Goal: Check status: Check status

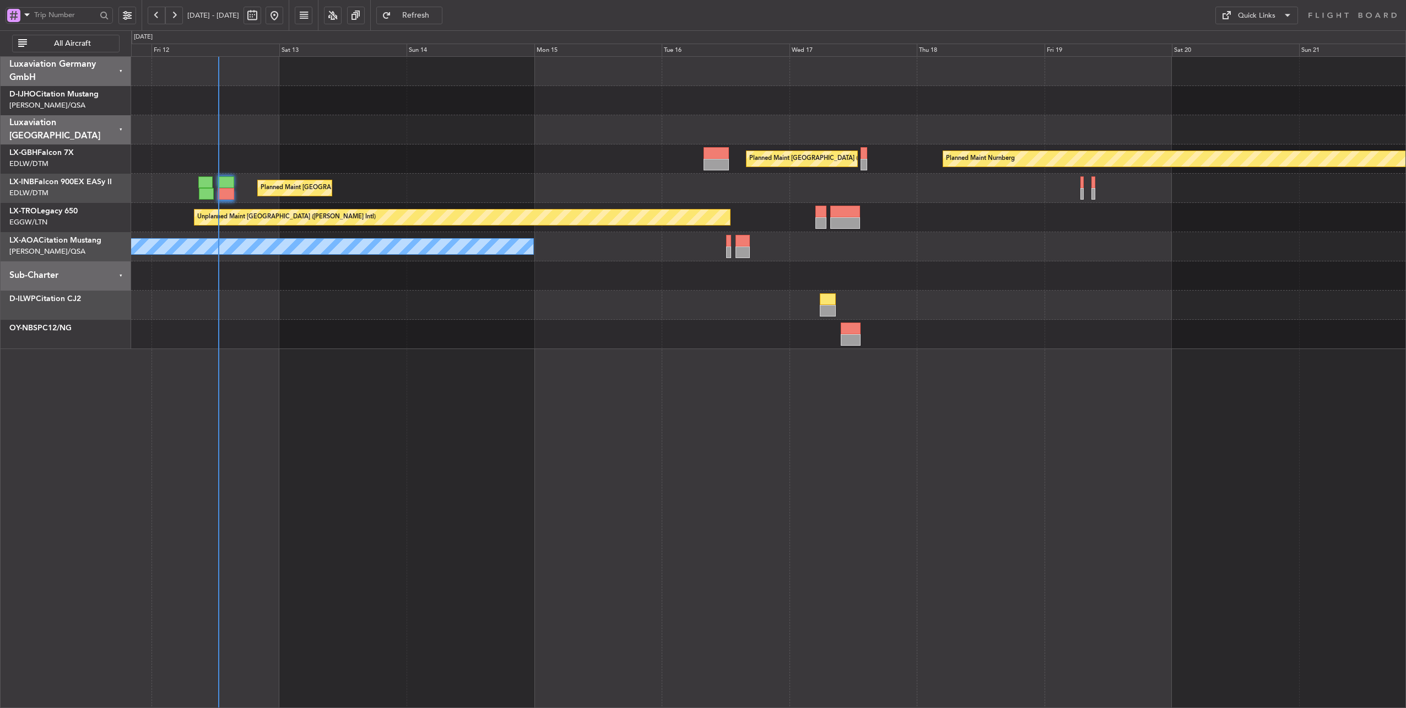
click at [298, 139] on div at bounding box center [768, 129] width 1275 height 29
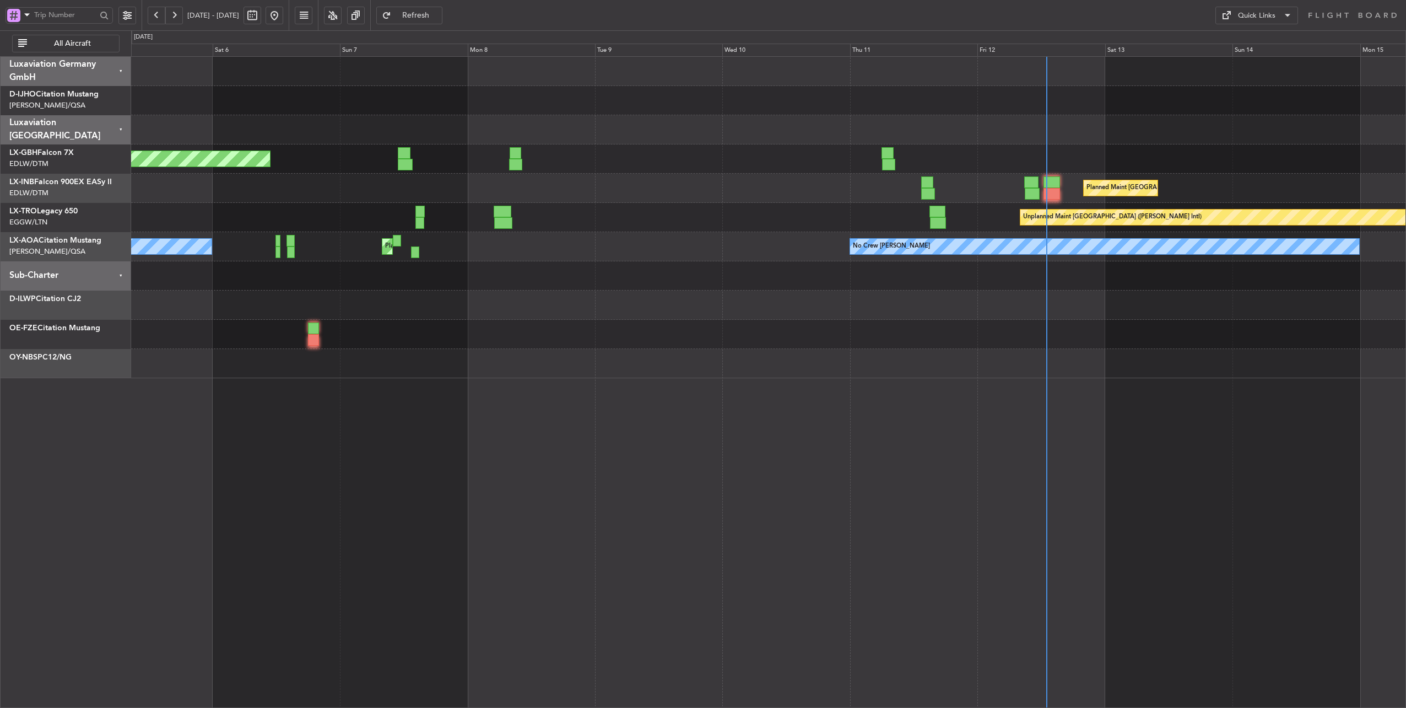
click at [1237, 155] on div "Planned Maint [GEOGRAPHIC_DATA] ([GEOGRAPHIC_DATA] Intl) Planned Maint [GEOGRAP…" at bounding box center [768, 217] width 1275 height 321
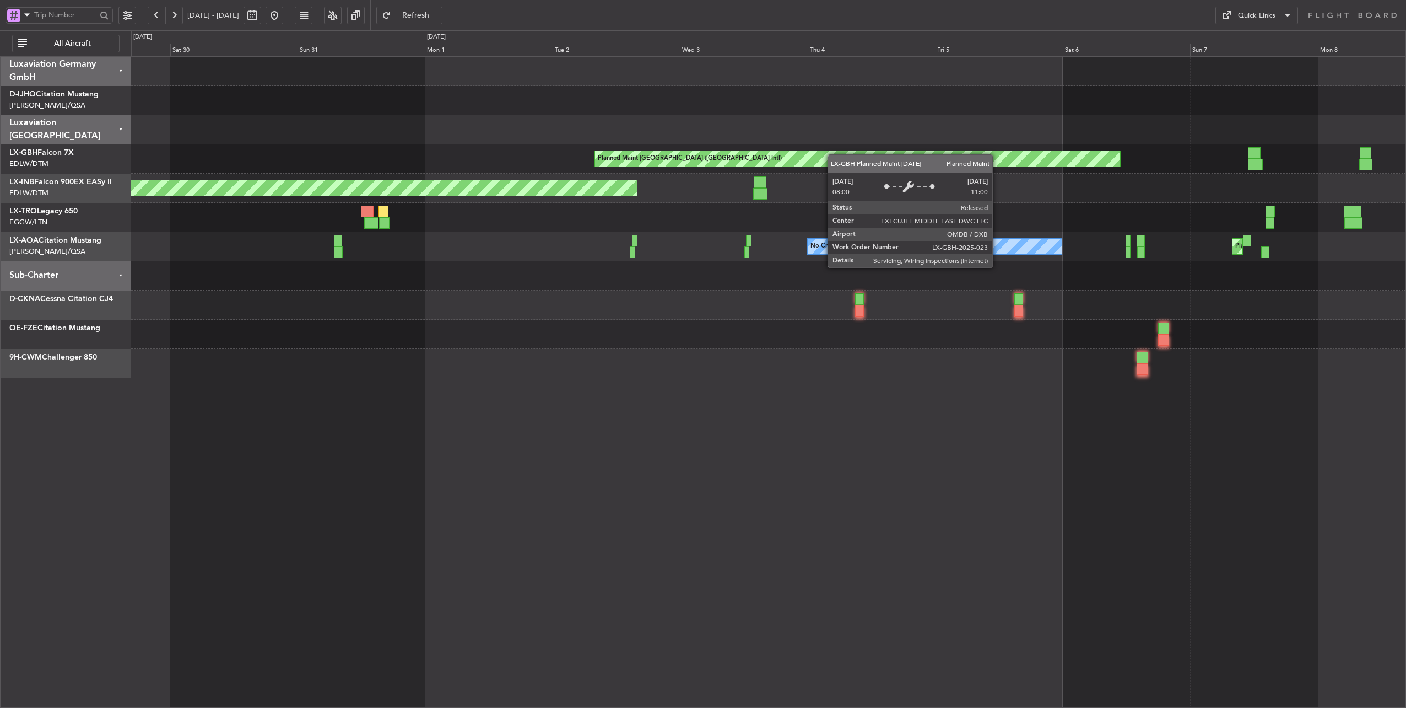
click at [1049, 156] on div "Planned Maint [GEOGRAPHIC_DATA] ([GEOGRAPHIC_DATA] Intl) Unplanned Maint [GEOGR…" at bounding box center [768, 217] width 1275 height 321
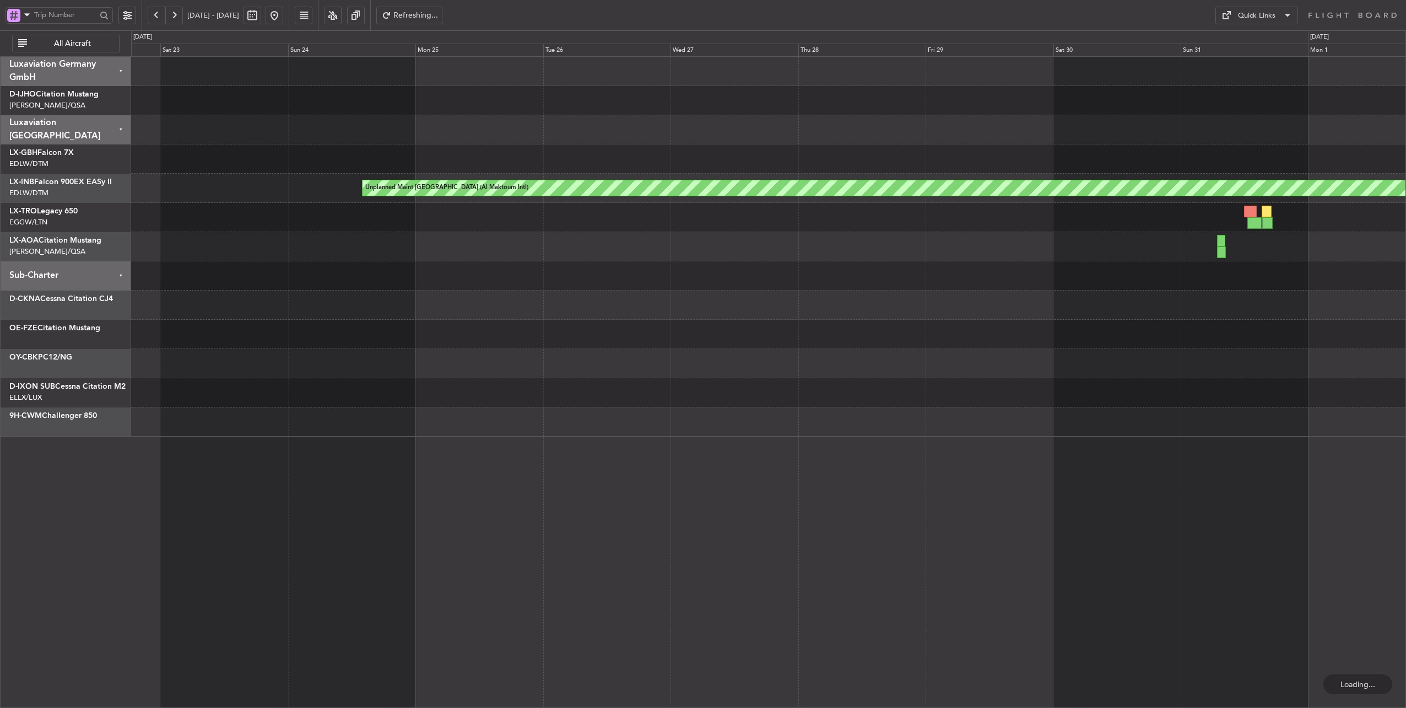
click at [1088, 156] on div "Planned Maint [GEOGRAPHIC_DATA] ([GEOGRAPHIC_DATA] Intl) Unplanned Maint [GEOGR…" at bounding box center [768, 247] width 1275 height 380
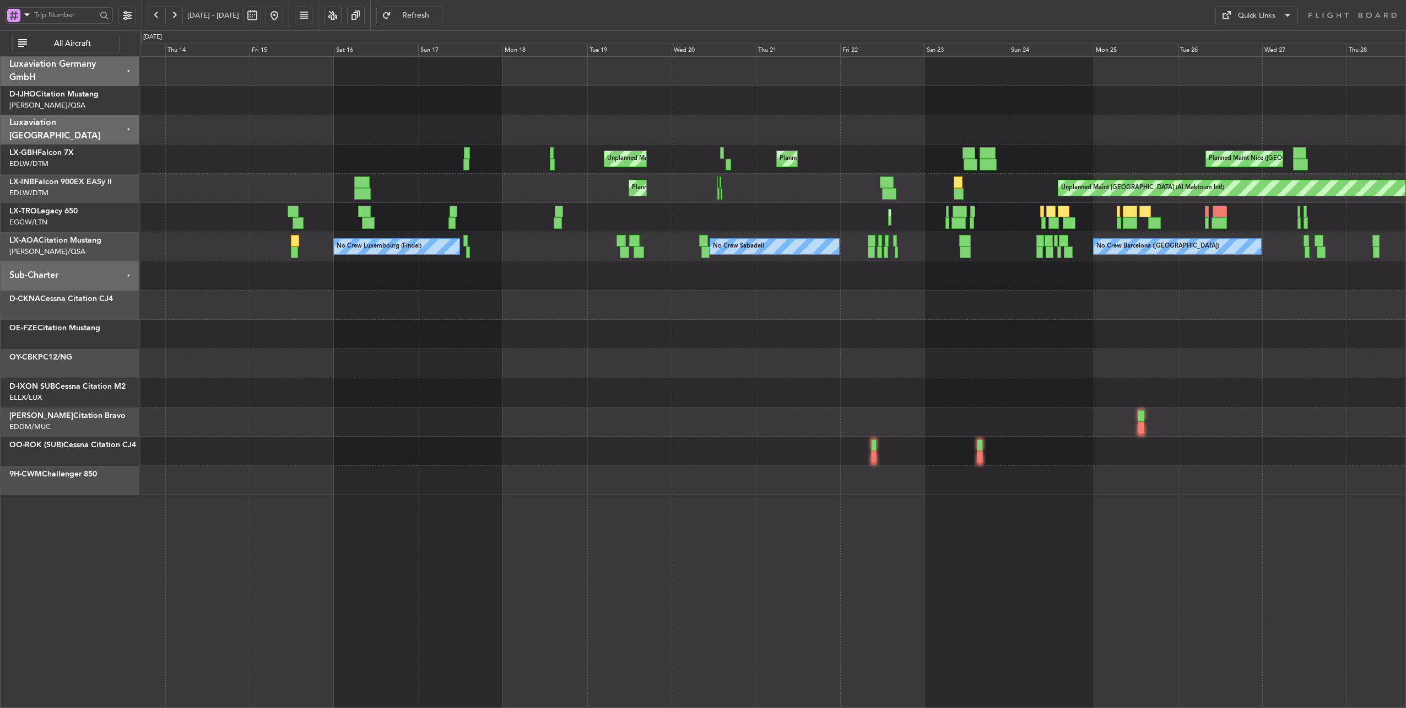
click at [1149, 102] on div at bounding box center [774, 100] width 1266 height 29
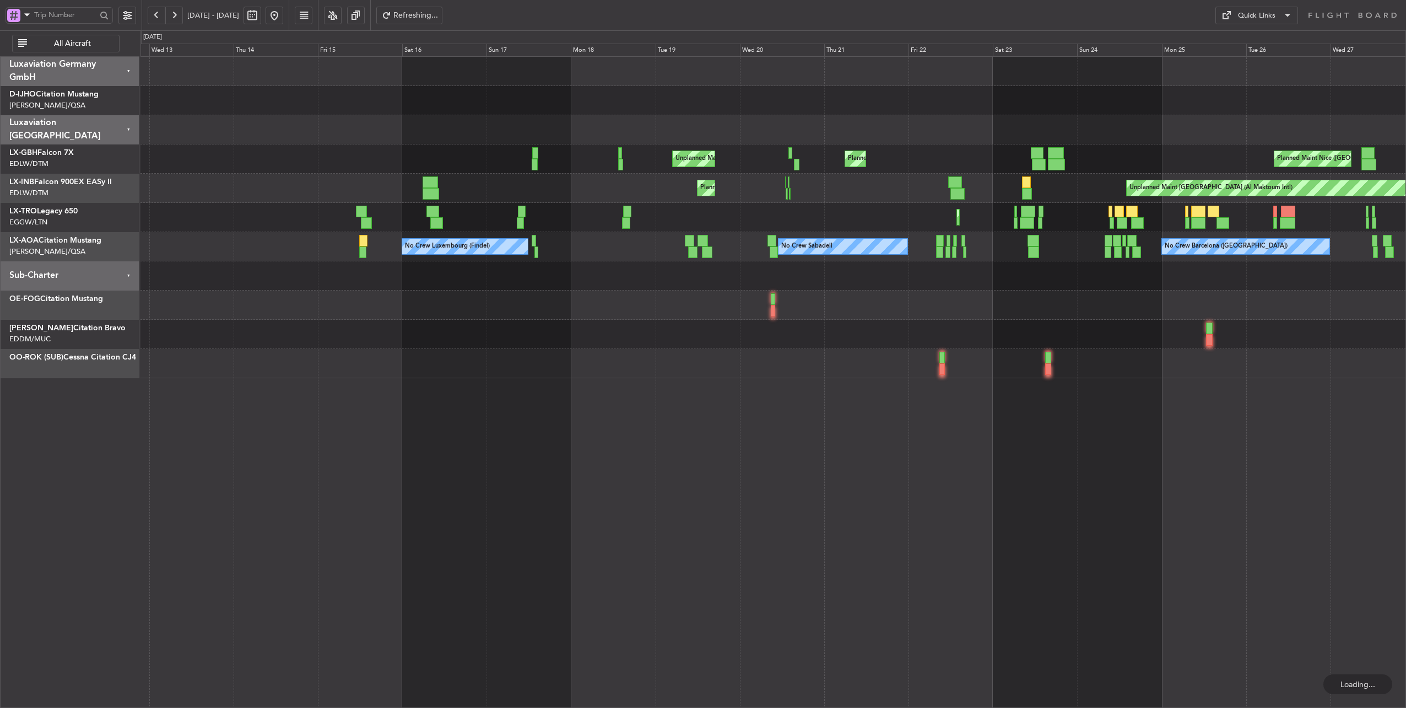
click at [155, 17] on button at bounding box center [157, 16] width 18 height 18
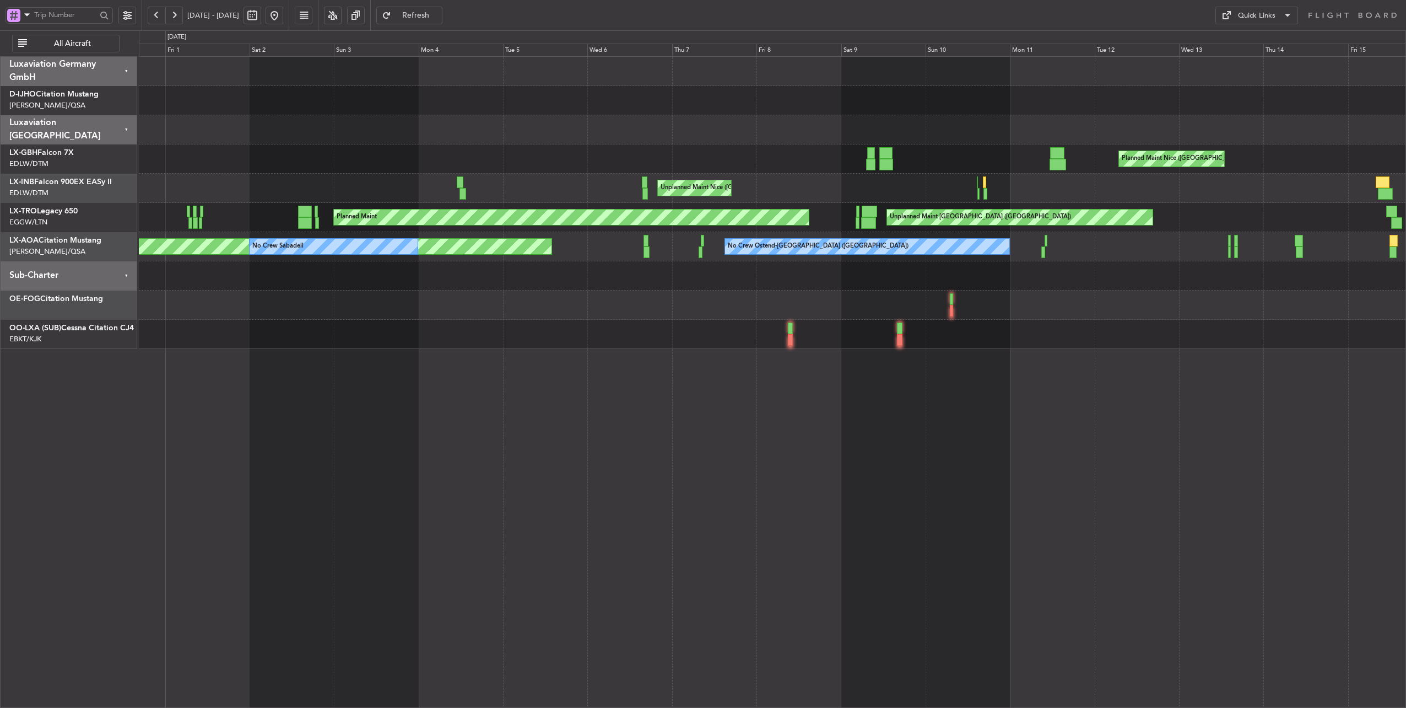
click at [58, 145] on div "Planned Maint Nice ([GEOGRAPHIC_DATA]) Unplanned Maint [GEOGRAPHIC_DATA] ([GEOG…" at bounding box center [703, 368] width 1406 height 677
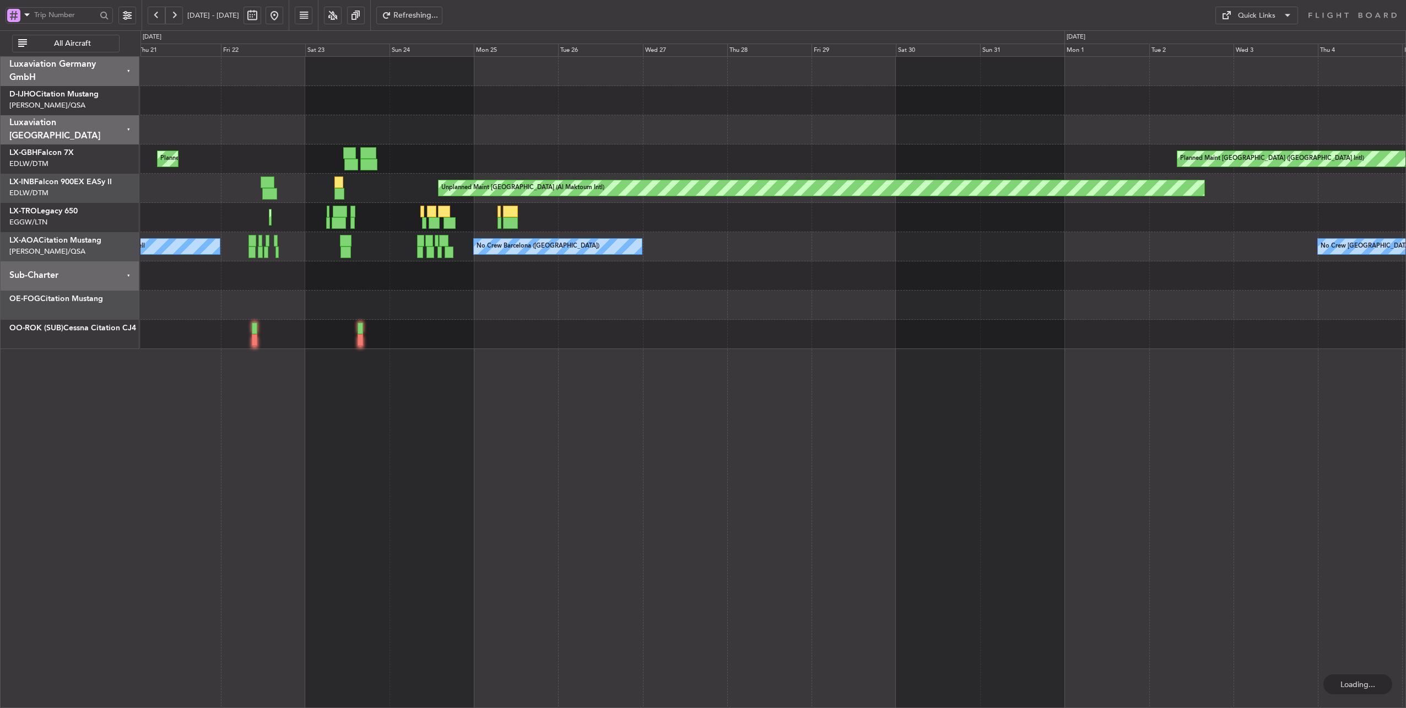
click at [289, 105] on div at bounding box center [774, 100] width 1266 height 29
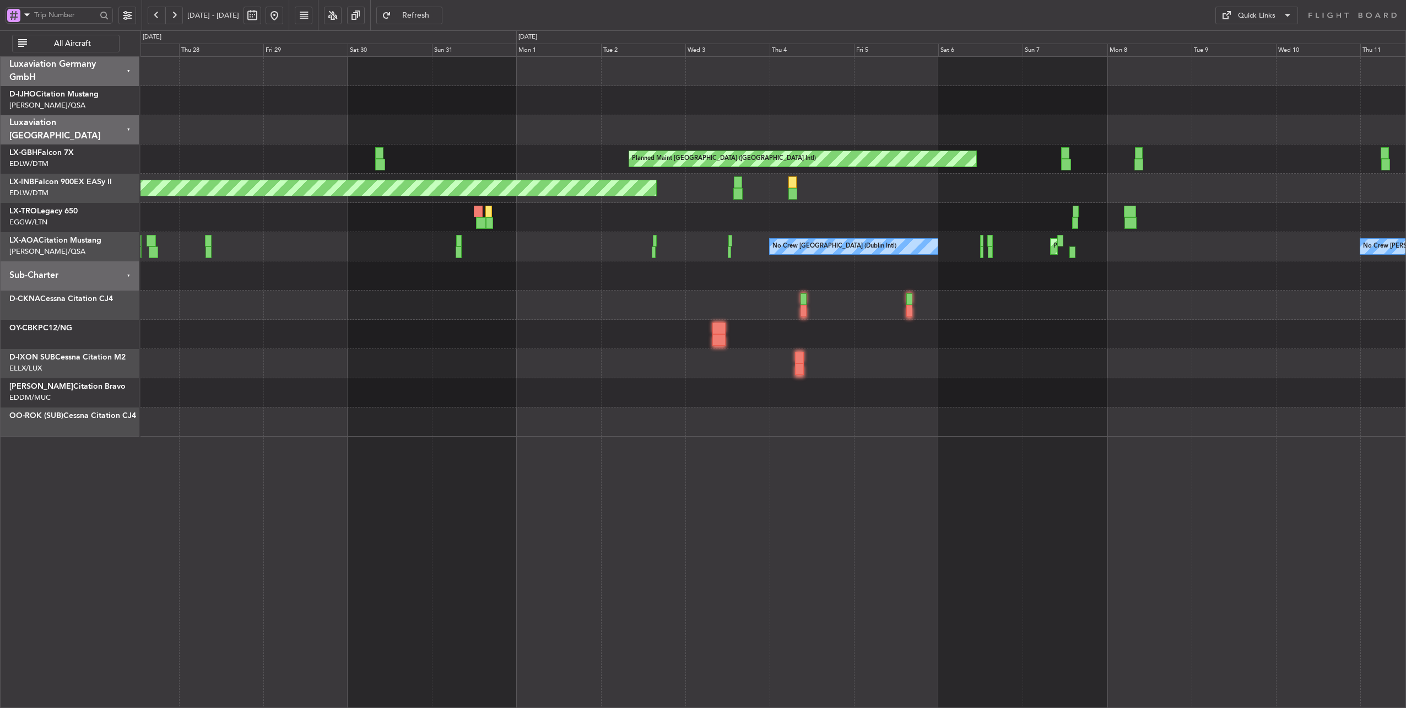
click at [586, 139] on div at bounding box center [774, 129] width 1266 height 29
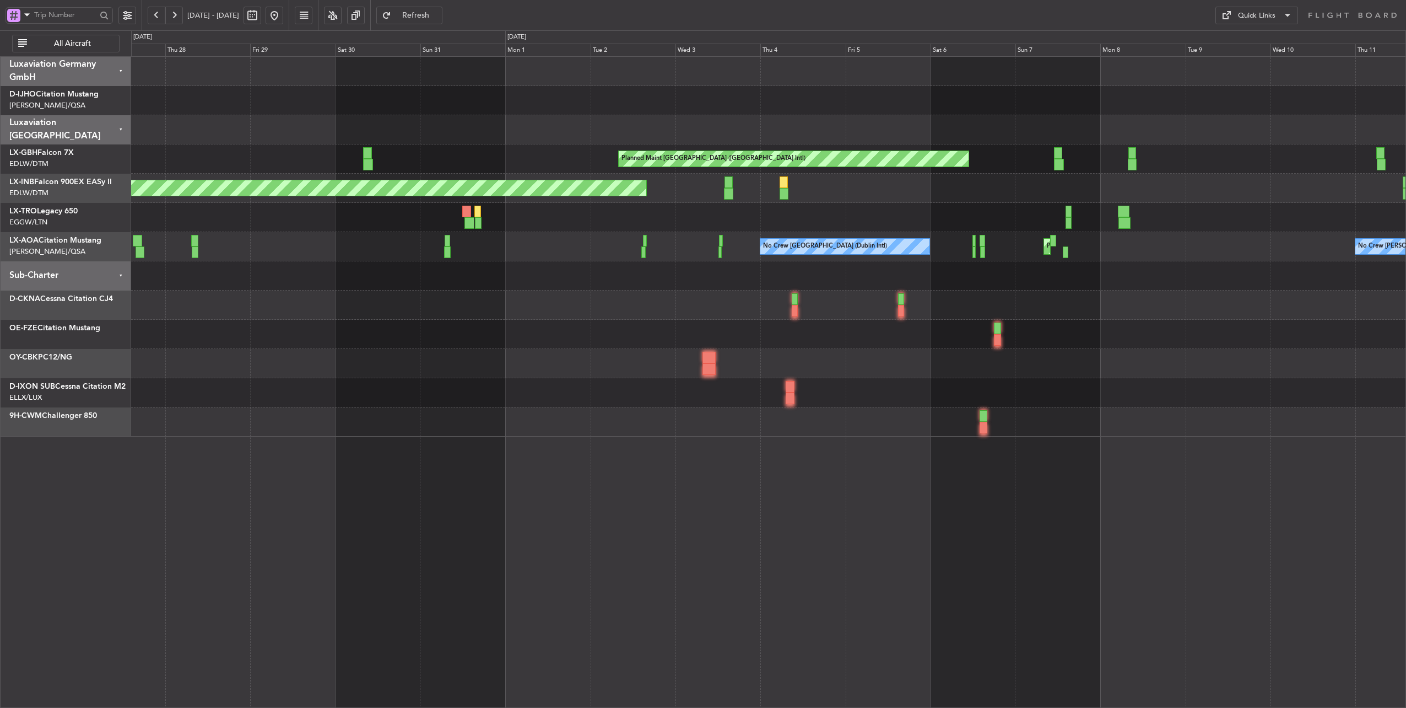
click at [289, 17] on fb-range-datepicker "[DATE] - [DATE]" at bounding box center [216, 15] width 148 height 30
click at [283, 17] on button at bounding box center [275, 16] width 18 height 18
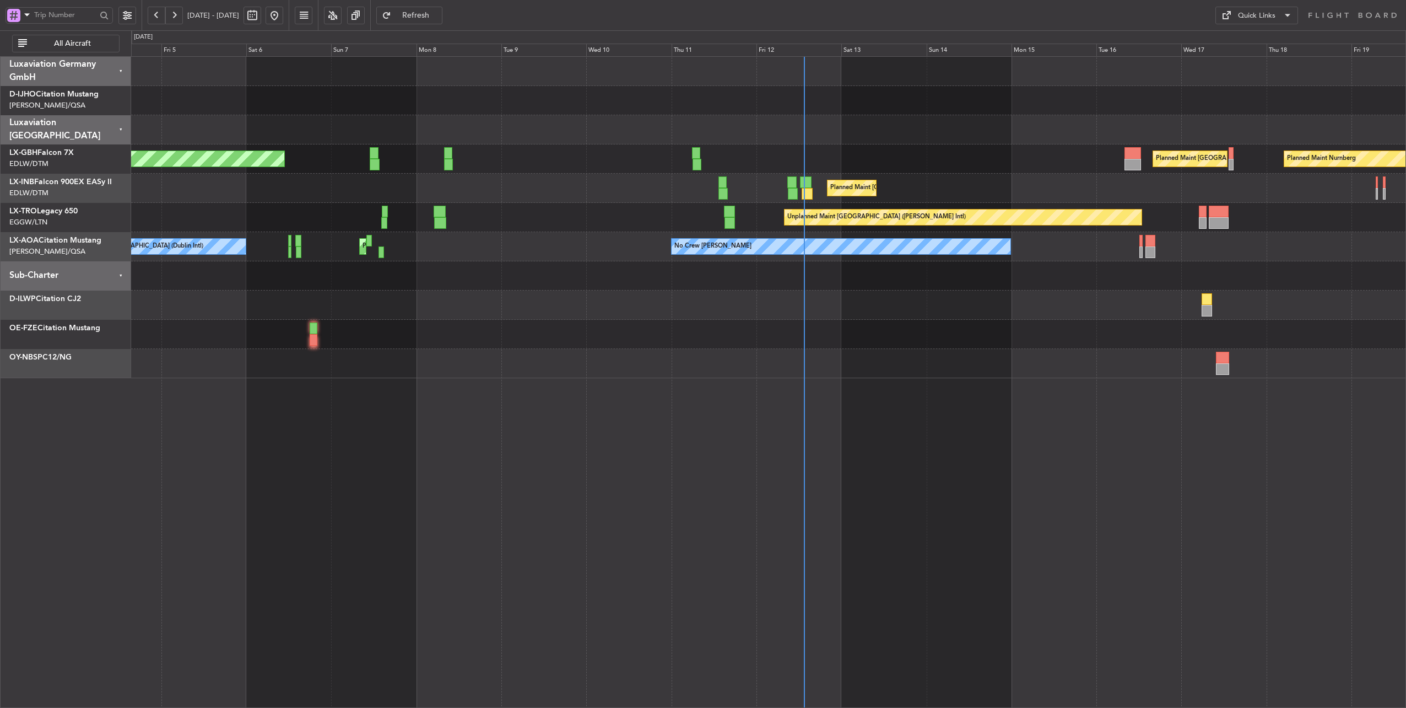
click at [693, 124] on div "Planned Maint Nurnberg Planned Maint [GEOGRAPHIC_DATA] ([GEOGRAPHIC_DATA]) Plan…" at bounding box center [768, 217] width 1275 height 321
